Goal: Information Seeking & Learning: Learn about a topic

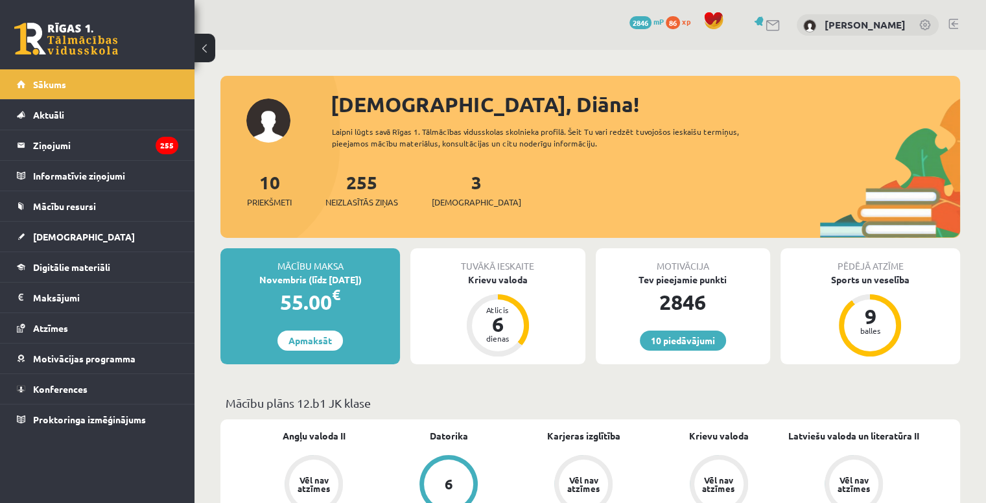
scroll to position [200, 0]
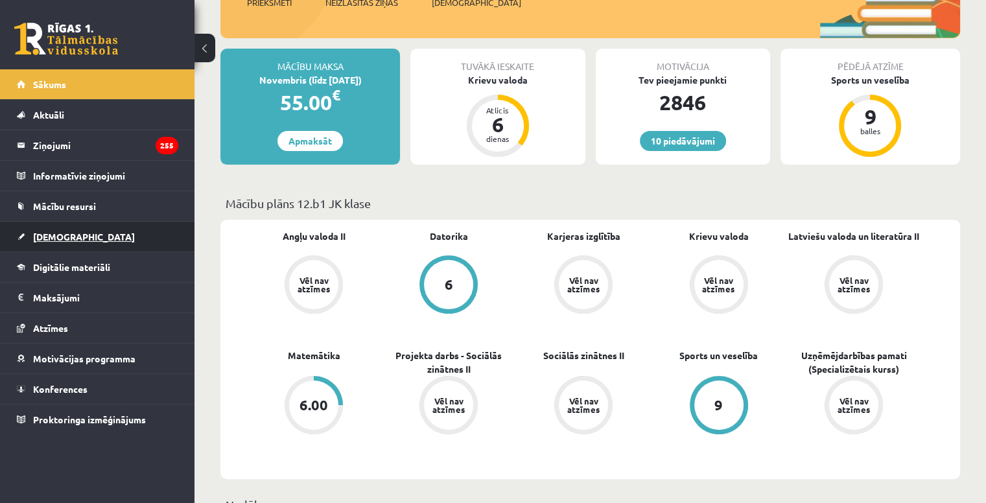
click at [65, 234] on span "[DEMOGRAPHIC_DATA]" at bounding box center [84, 237] width 102 height 12
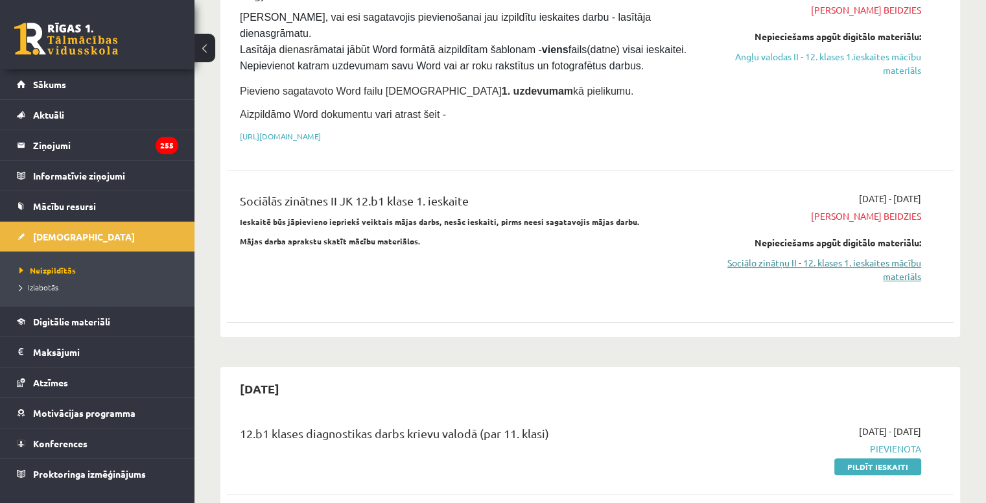
click at [831, 256] on link "Sociālo zinātņu II - 12. klases 1. ieskaites mācību materiāls" at bounding box center [814, 269] width 214 height 27
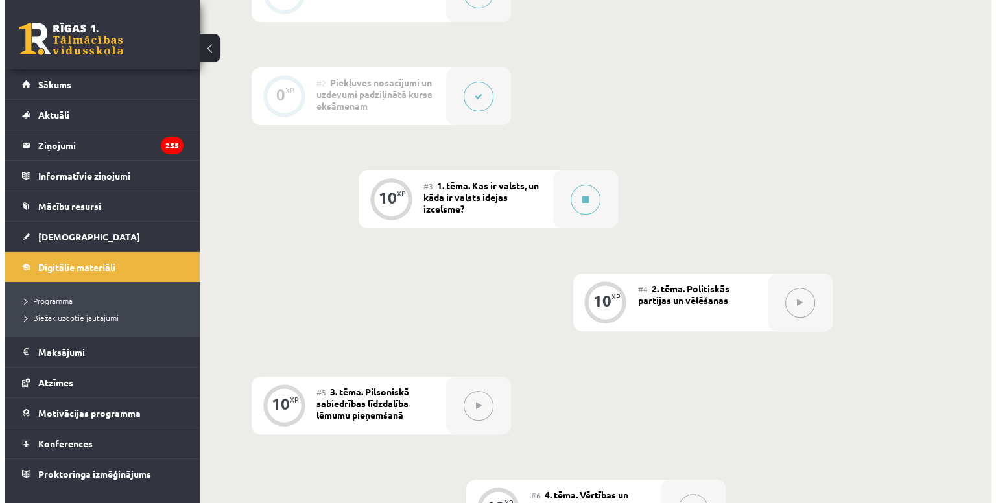
scroll to position [386, 0]
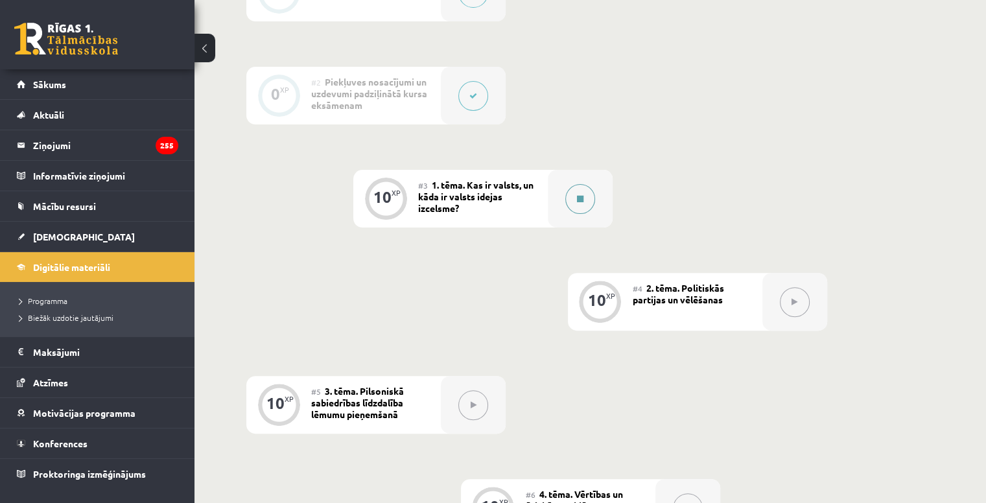
click at [591, 200] on div at bounding box center [580, 199] width 65 height 58
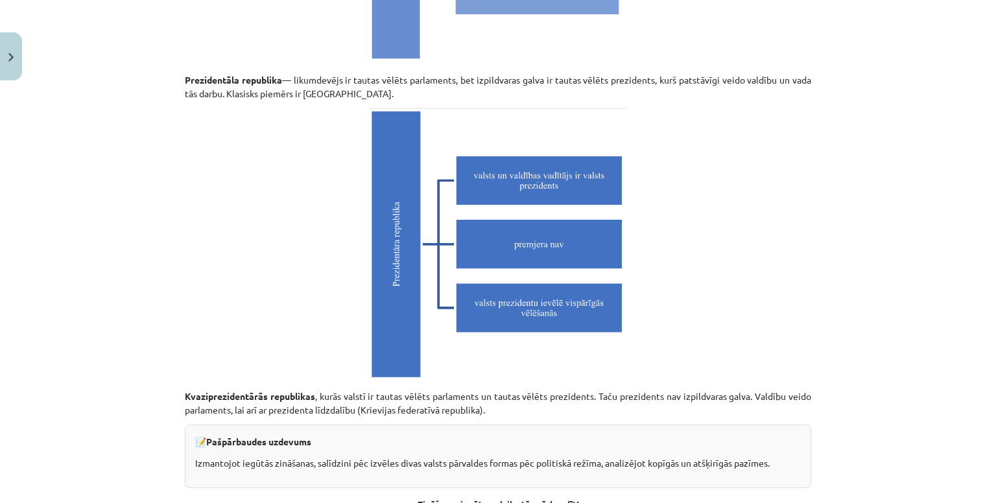
scroll to position [3664, 0]
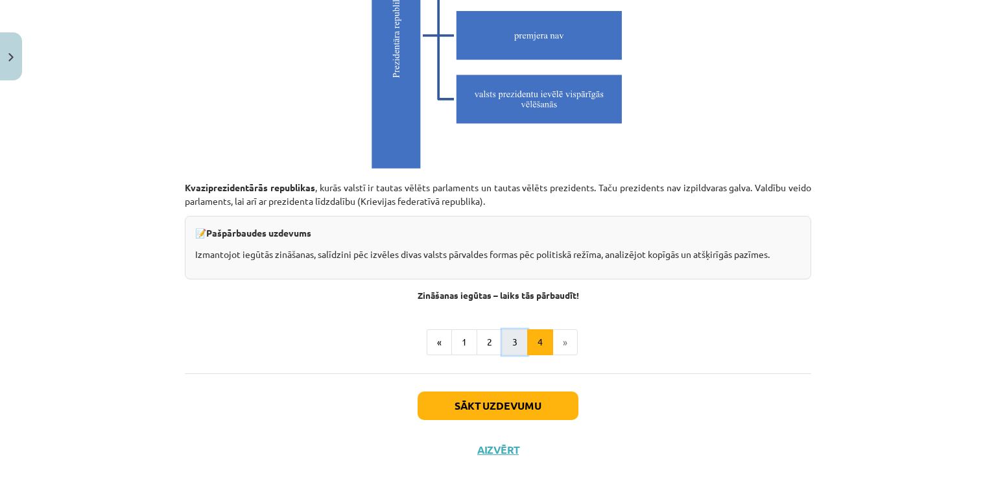
click at [503, 350] on button "3" at bounding box center [515, 342] width 26 height 26
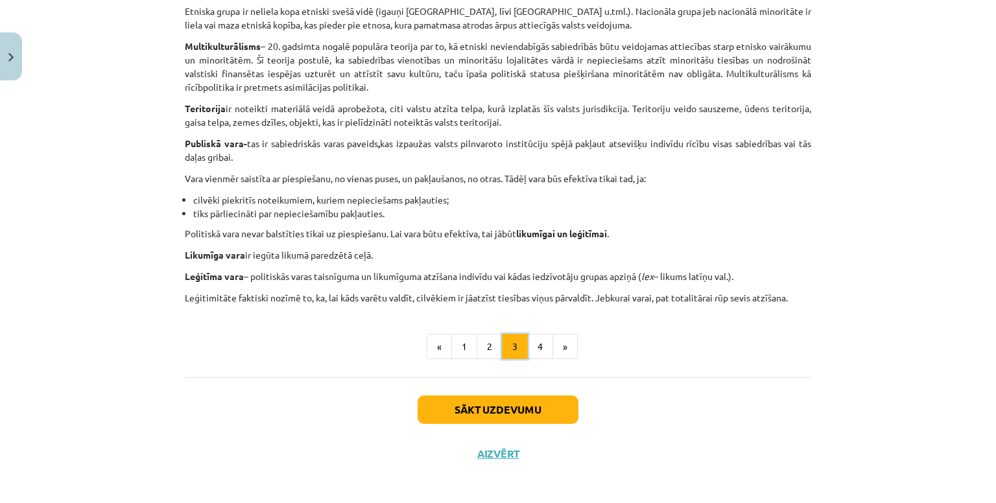
scroll to position [749, 0]
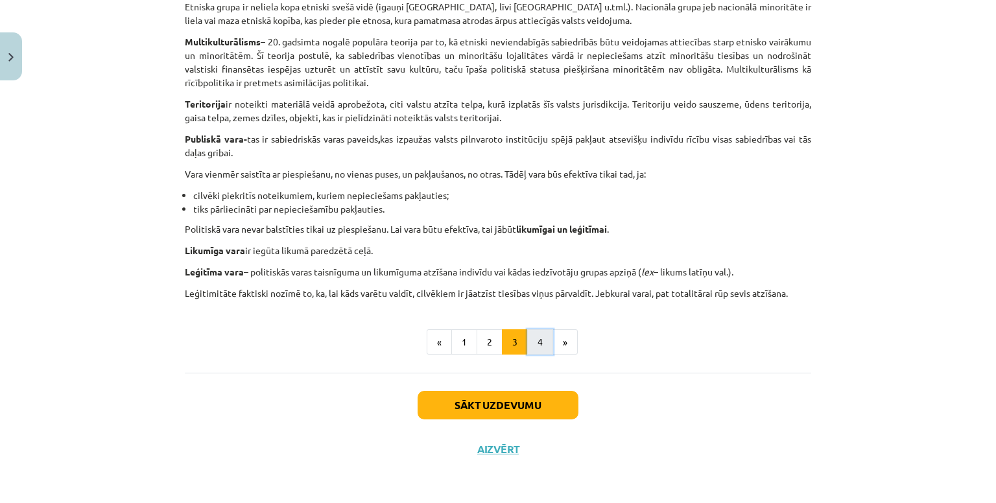
click at [540, 335] on button "4" at bounding box center [540, 342] width 26 height 26
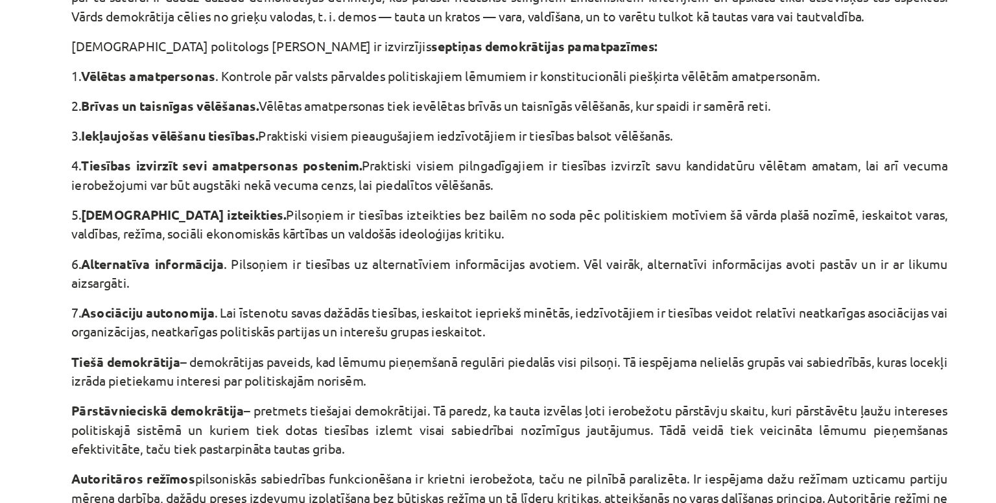
scroll to position [664, 0]
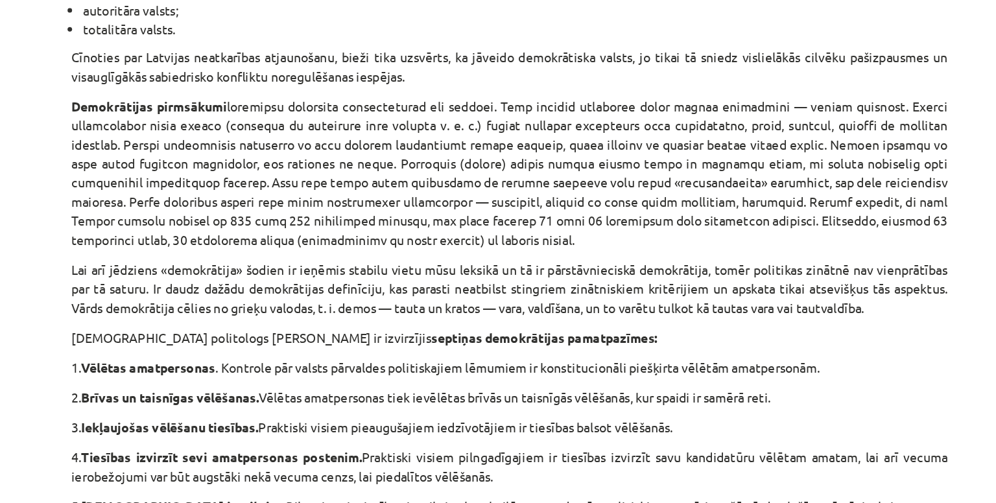
scroll to position [503, 0]
drag, startPoint x: 282, startPoint y: 115, endPoint x: 282, endPoint y: 67, distance: 48.0
drag, startPoint x: 282, startPoint y: 67, endPoint x: 508, endPoint y: 102, distance: 228.4
click at [508, 102] on p "Demokrātijas pirmsākumi" at bounding box center [498, 123] width 626 height 109
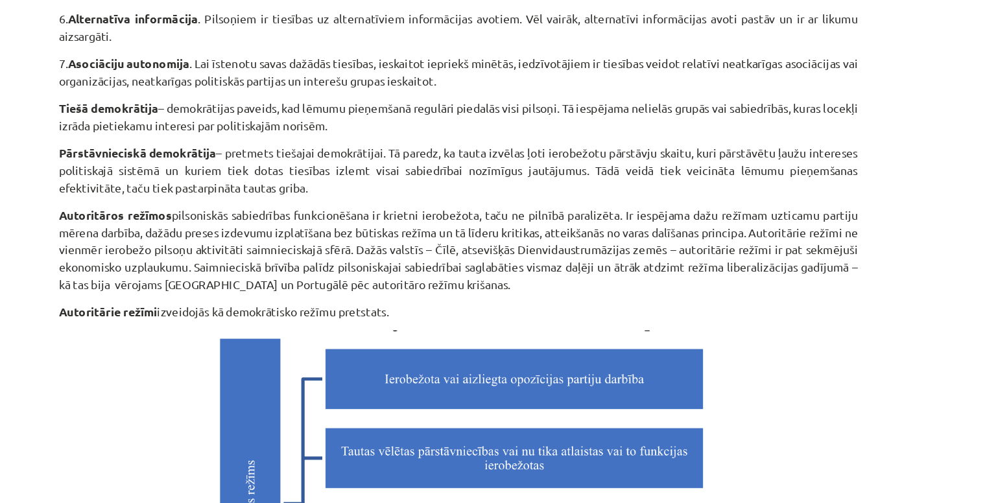
scroll to position [866, 0]
